Goal: Navigation & Orientation: Find specific page/section

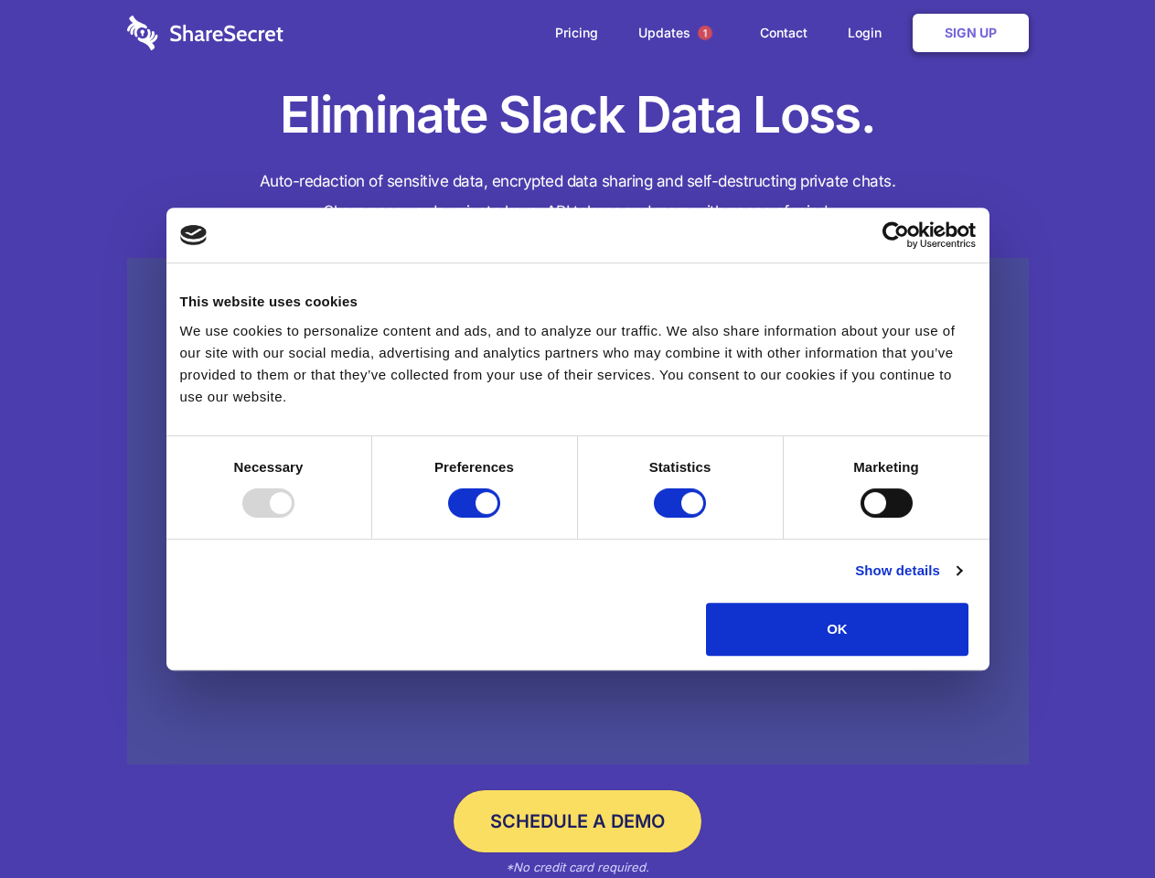
click at [294, 518] on div at bounding box center [268, 502] width 52 height 29
click at [500, 518] on input "Preferences" at bounding box center [474, 502] width 52 height 29
checkbox input "false"
click at [682, 518] on input "Statistics" at bounding box center [680, 502] width 52 height 29
checkbox input "false"
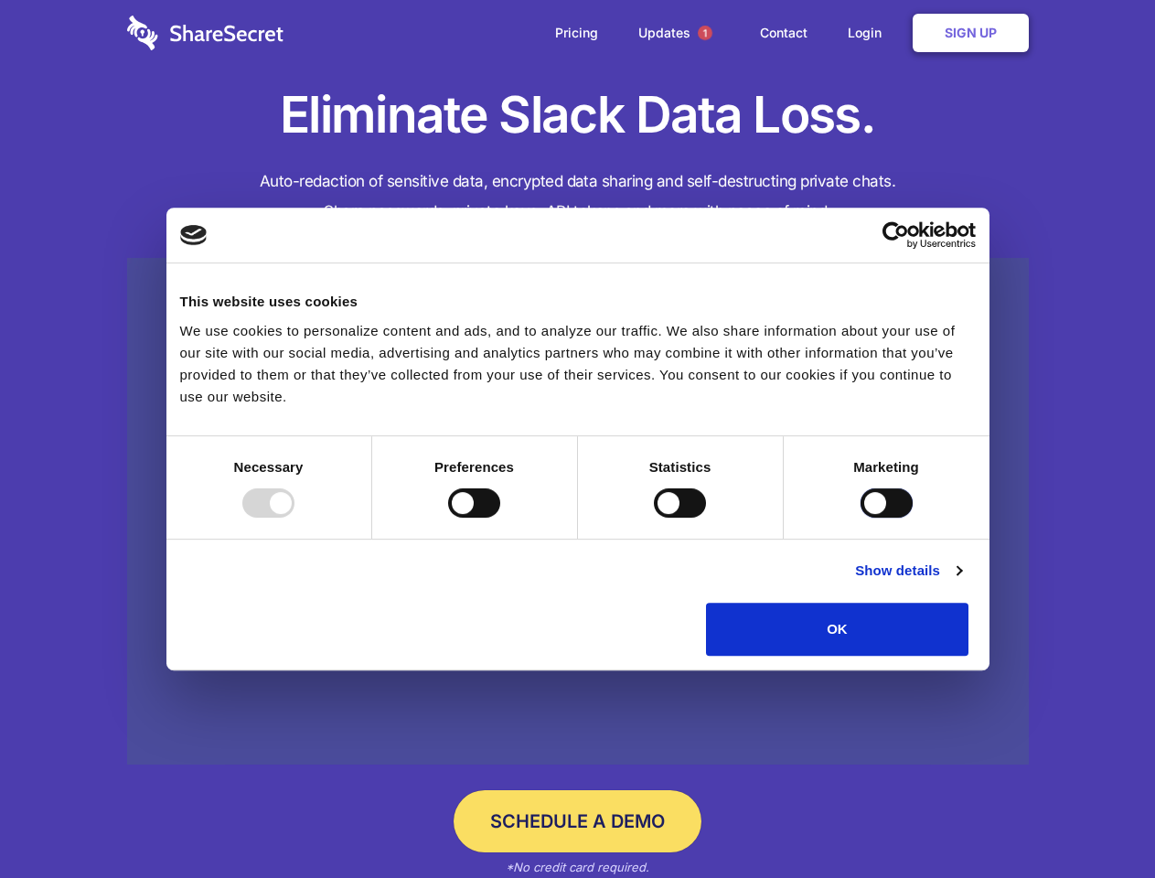
click at [860, 518] on input "Marketing" at bounding box center [886, 502] width 52 height 29
checkbox input "true"
click at [961, 582] on link "Show details" at bounding box center [908, 571] width 106 height 22
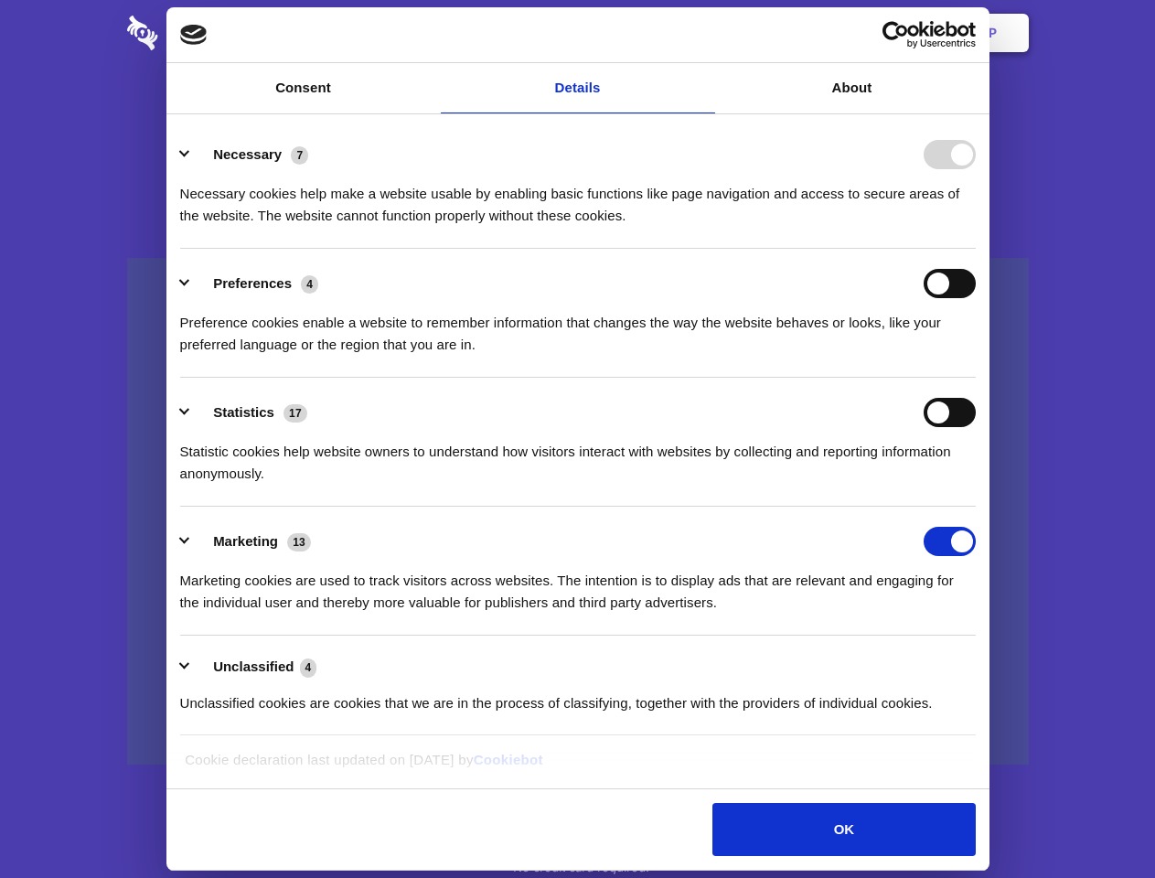
click at [976, 249] on li "Necessary 7 Necessary cookies help make a website usable by enabling basic func…" at bounding box center [577, 184] width 795 height 129
click at [704, 33] on span "1" at bounding box center [705, 33] width 15 height 15
